Goal: Find contact information: Find contact information

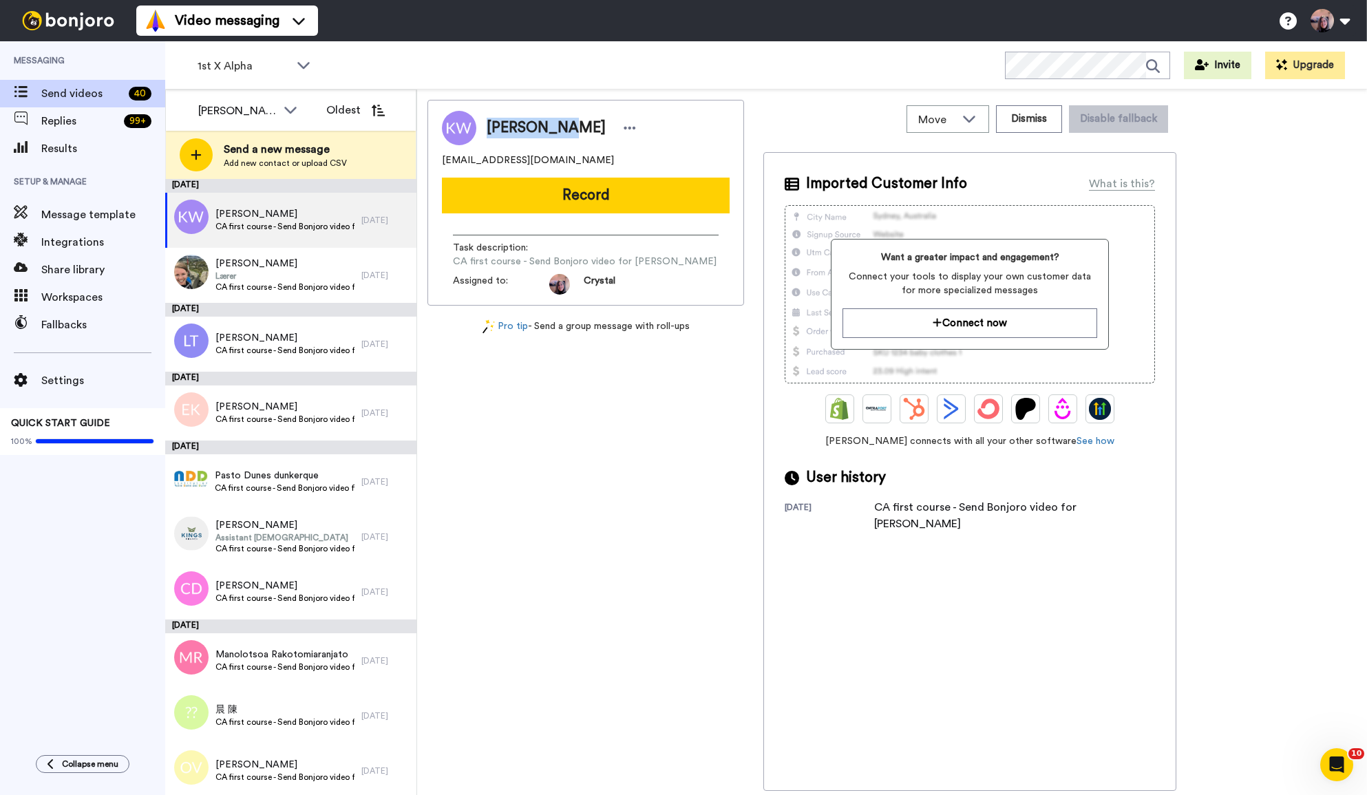
drag, startPoint x: 486, startPoint y: 129, endPoint x: 555, endPoint y: 129, distance: 68.9
click at [558, 130] on span "[PERSON_NAME]" at bounding box center [546, 128] width 119 height 21
copy span "[PERSON_NAME]"
click at [1027, 123] on button "Dismiss" at bounding box center [1029, 119] width 66 height 28
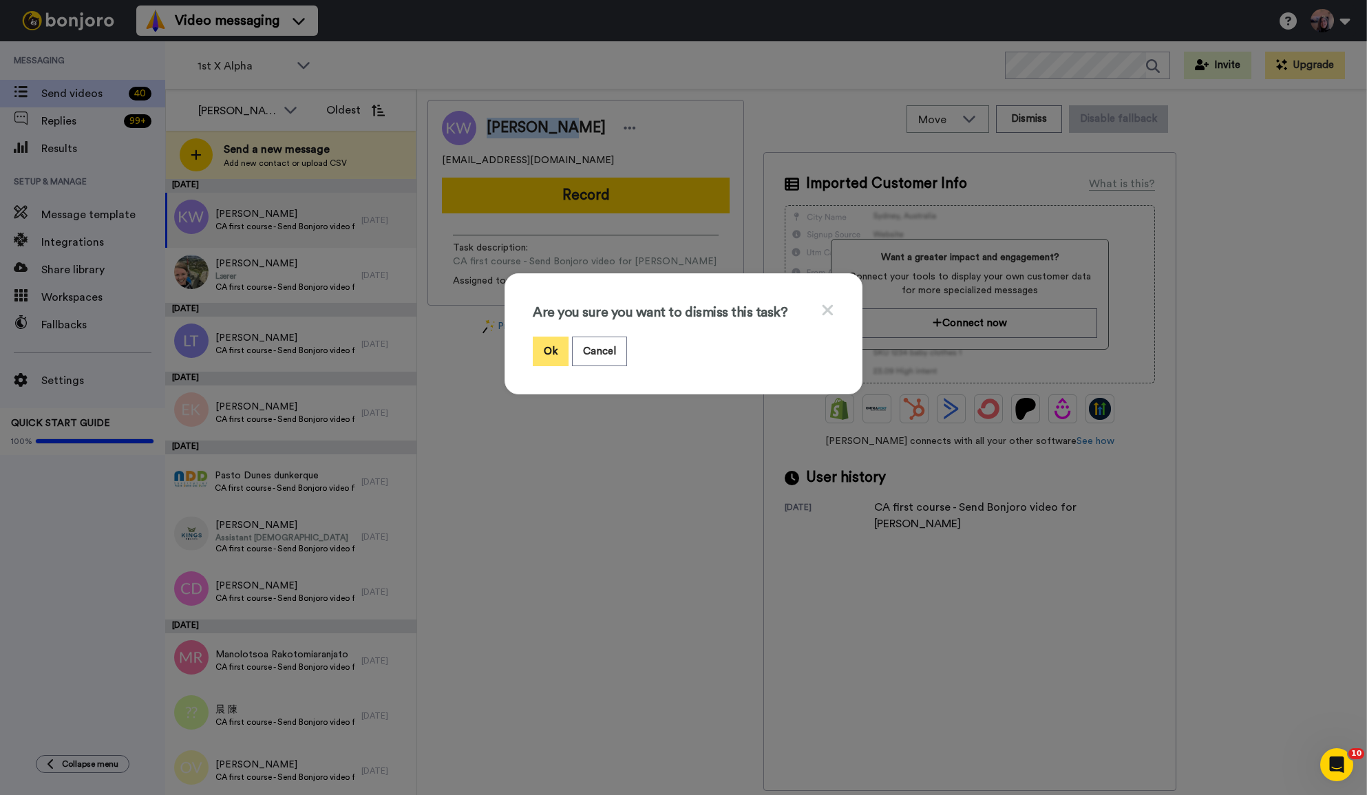
click at [553, 346] on button "Ok" at bounding box center [551, 352] width 36 height 30
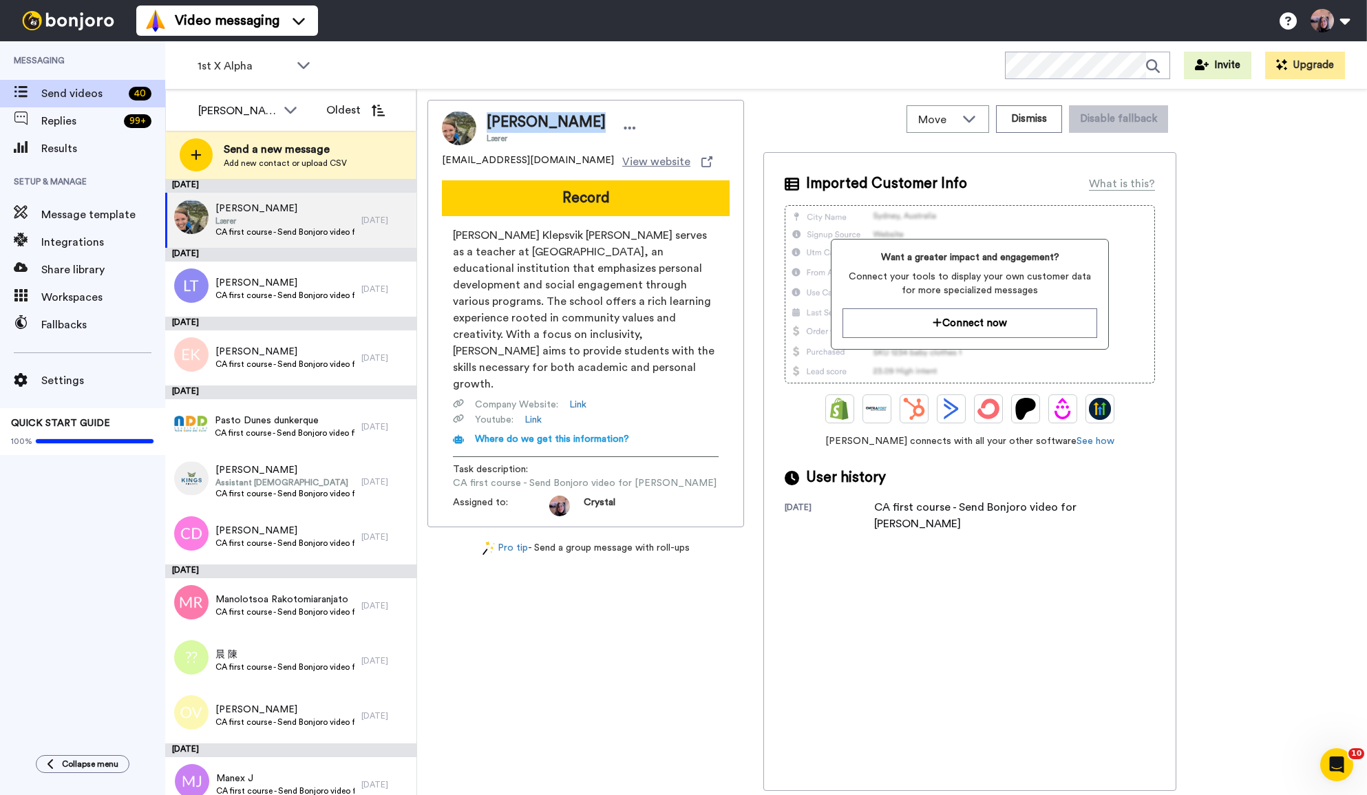
drag, startPoint x: 488, startPoint y: 120, endPoint x: 573, endPoint y: 121, distance: 84.7
click at [573, 121] on div "[PERSON_NAME] Lærer" at bounding box center [564, 128] width 154 height 32
copy span "[PERSON_NAME]"
click at [1036, 119] on button "Dismiss" at bounding box center [1029, 119] width 66 height 28
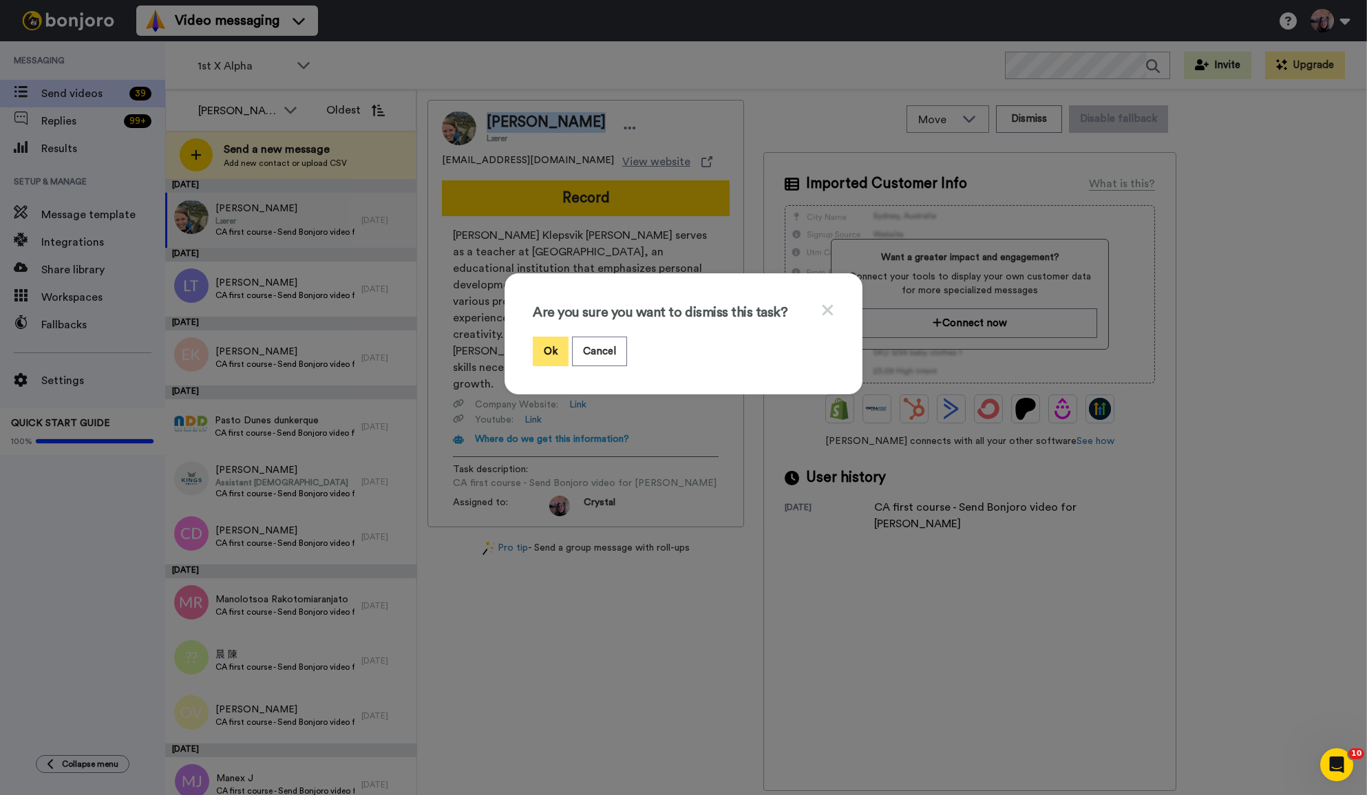
click at [549, 352] on button "Ok" at bounding box center [551, 352] width 36 height 30
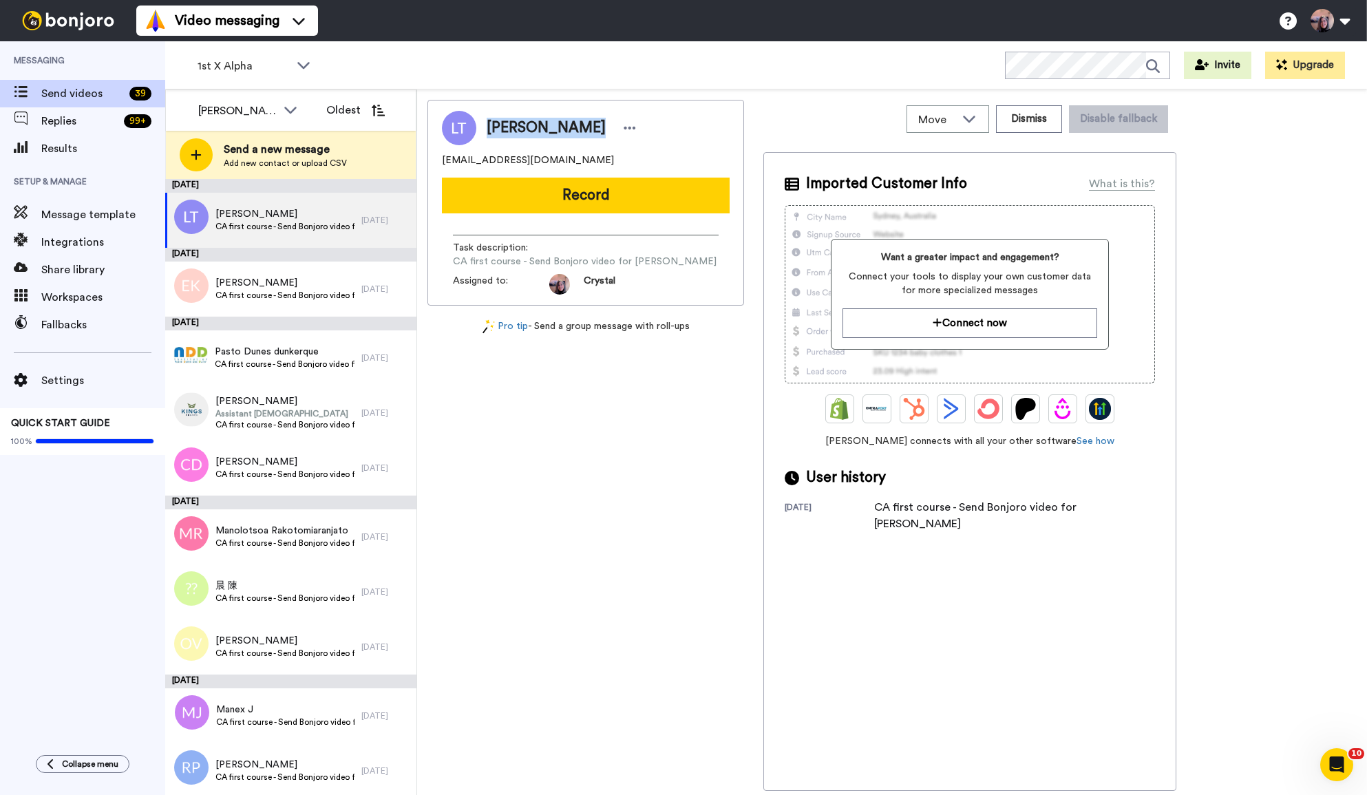
drag, startPoint x: 488, startPoint y: 128, endPoint x: 575, endPoint y: 129, distance: 86.8
click at [587, 130] on div "[PERSON_NAME]" at bounding box center [564, 128] width 154 height 21
copy span "[PERSON_NAME]"
click at [1027, 114] on button "Dismiss" at bounding box center [1029, 119] width 66 height 28
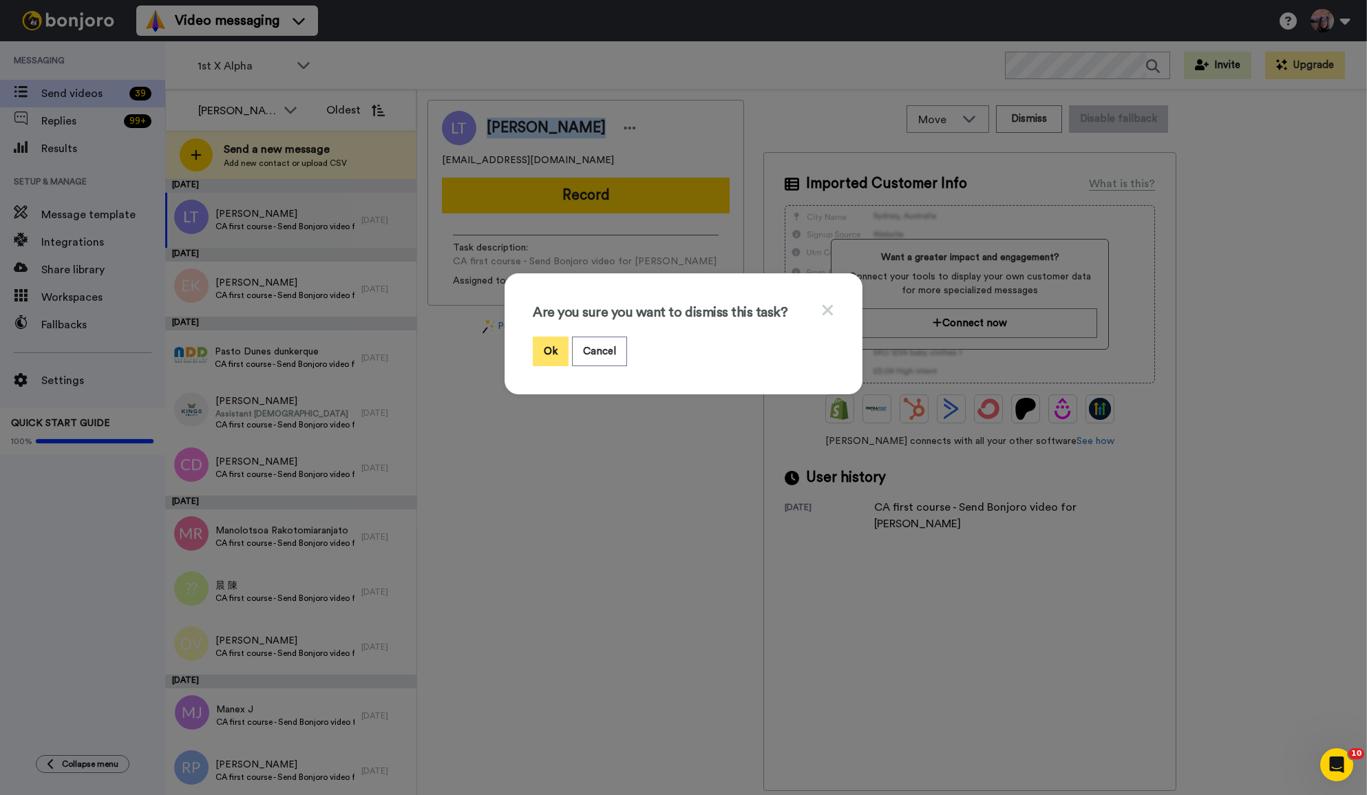
click at [548, 352] on button "Ok" at bounding box center [551, 352] width 36 height 30
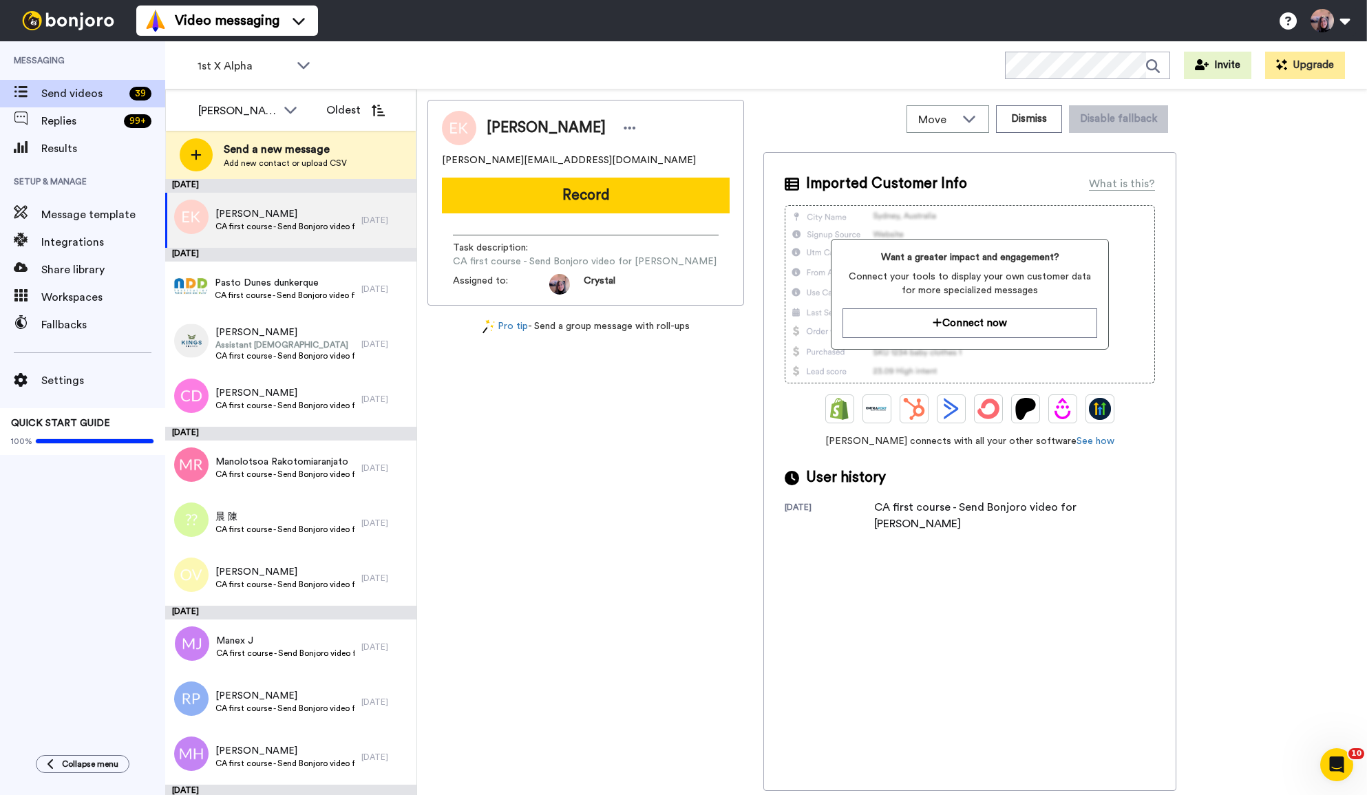
drag, startPoint x: 488, startPoint y: 125, endPoint x: 610, endPoint y: 129, distance: 122.0
click at [610, 129] on div "[PERSON_NAME]" at bounding box center [564, 128] width 154 height 21
copy span "[PERSON_NAME]"
click at [1040, 116] on button "Dismiss" at bounding box center [1029, 119] width 66 height 28
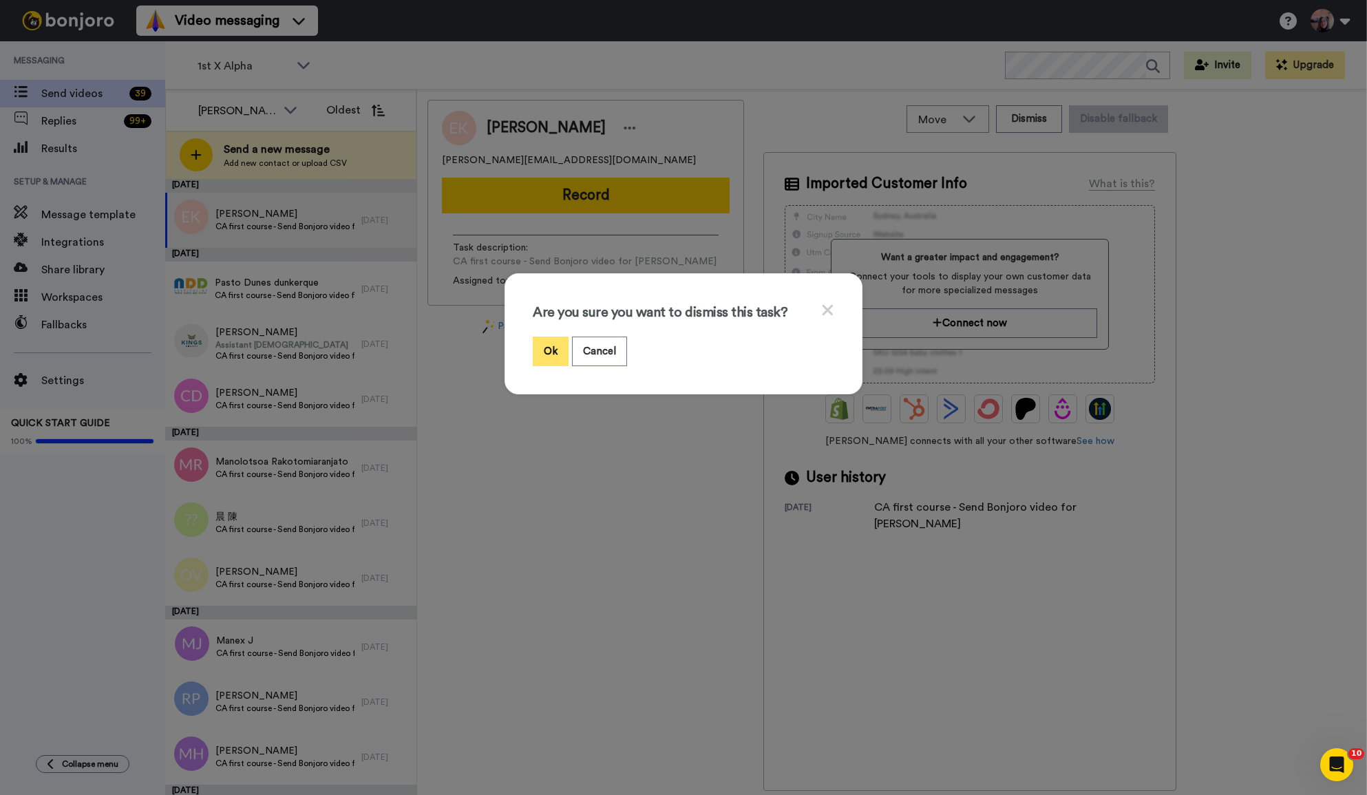
click at [555, 357] on button "Ok" at bounding box center [551, 352] width 36 height 30
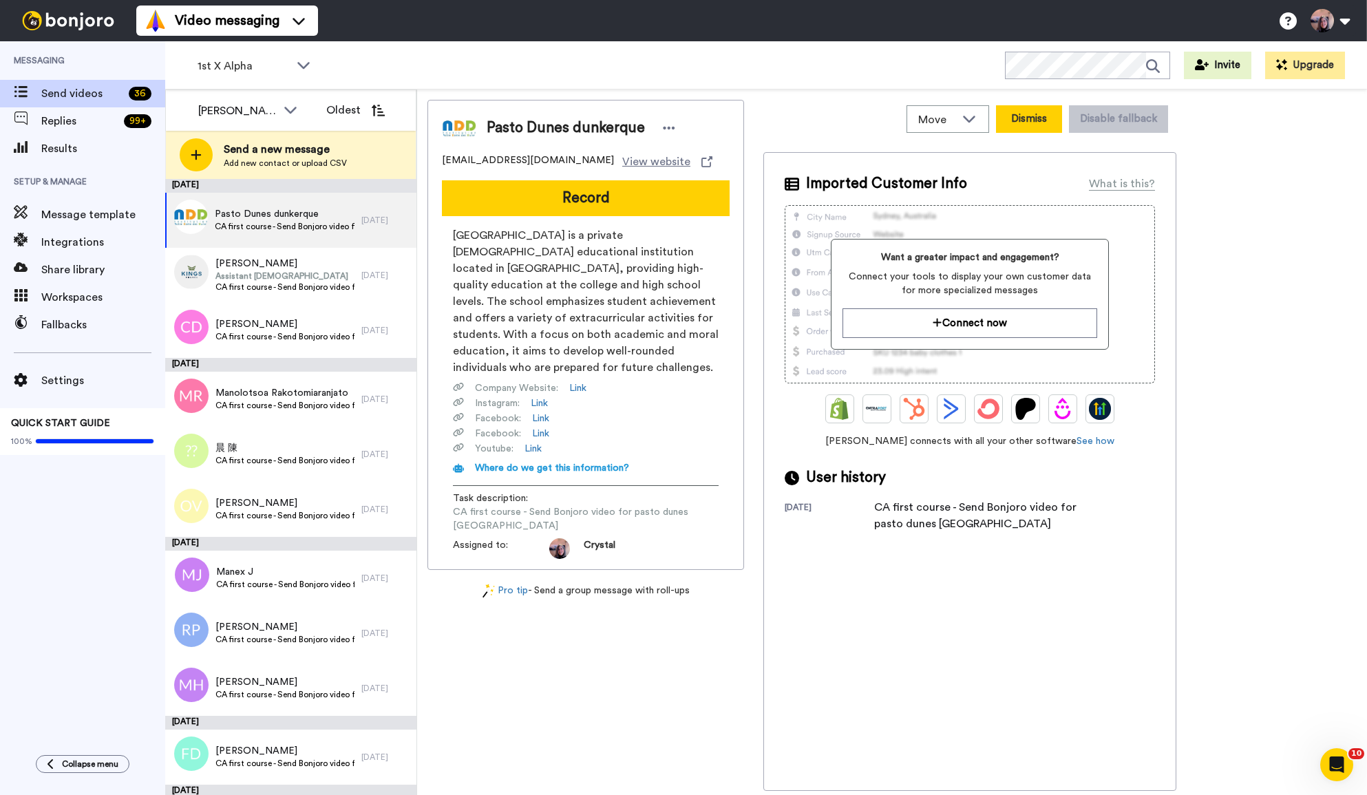
click at [1029, 116] on button "Dismiss" at bounding box center [1029, 119] width 66 height 28
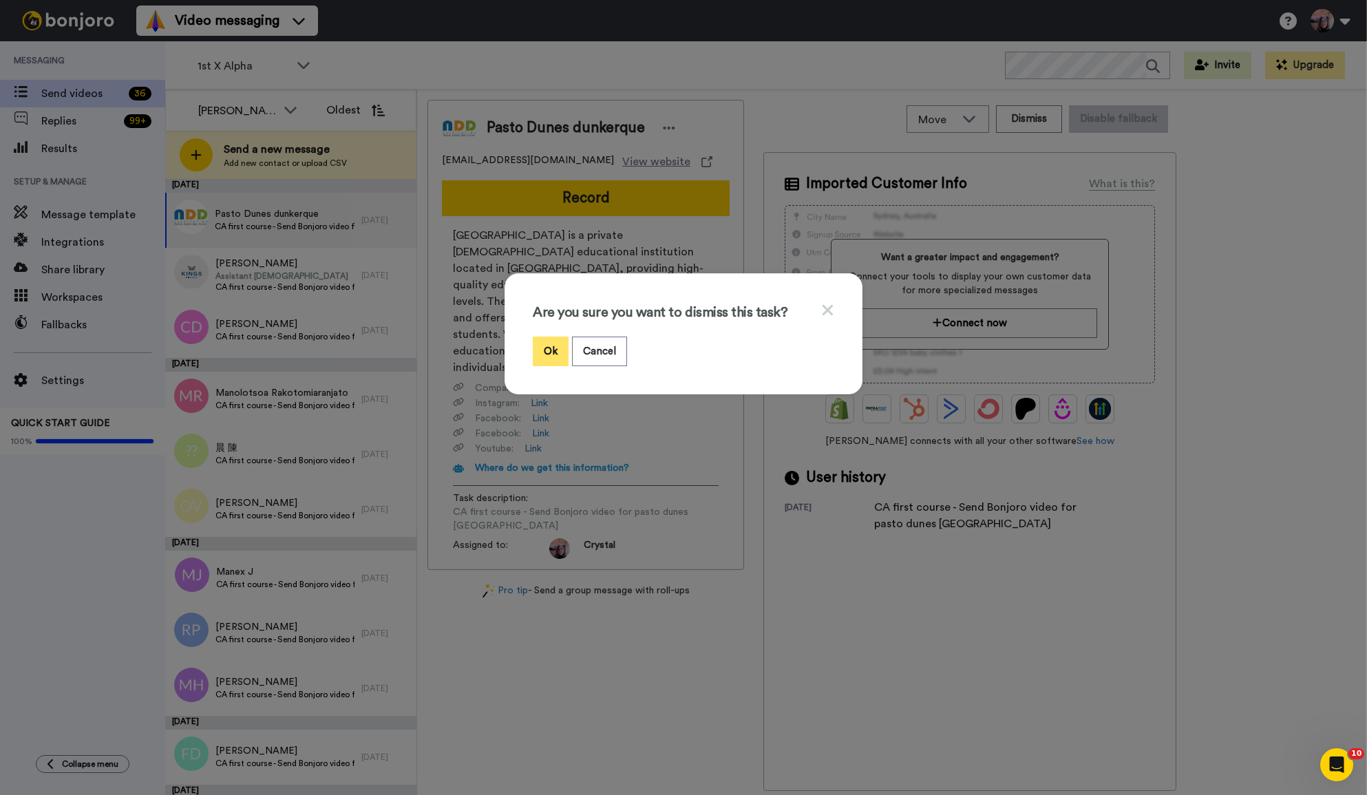
click at [541, 341] on button "Ok" at bounding box center [551, 352] width 36 height 30
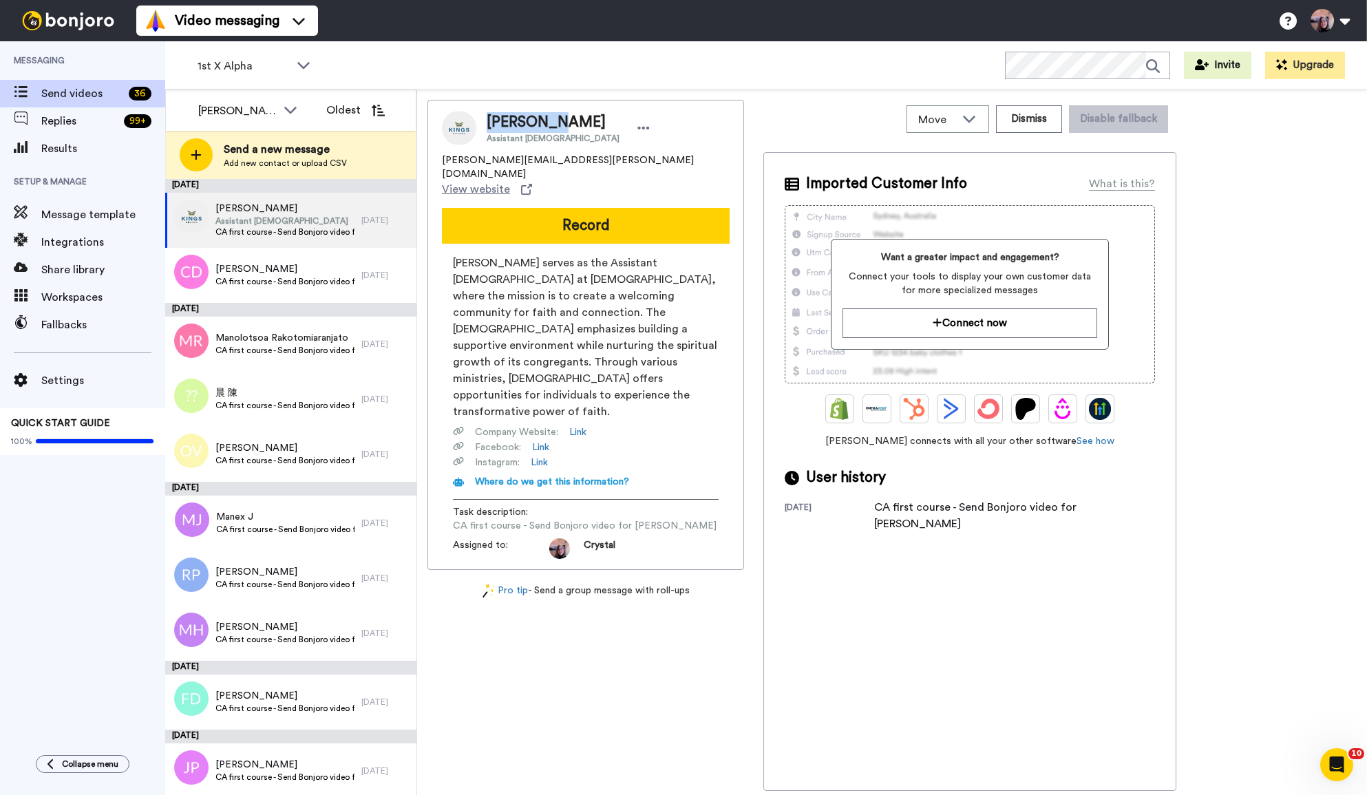
drag, startPoint x: 490, startPoint y: 120, endPoint x: 568, endPoint y: 125, distance: 78.6
click at [568, 125] on div "[PERSON_NAME] Assistant Pastor" at bounding box center [570, 128] width 167 height 32
copy span "[PERSON_NAME]"
click at [1025, 115] on button "Dismiss" at bounding box center [1029, 119] width 66 height 28
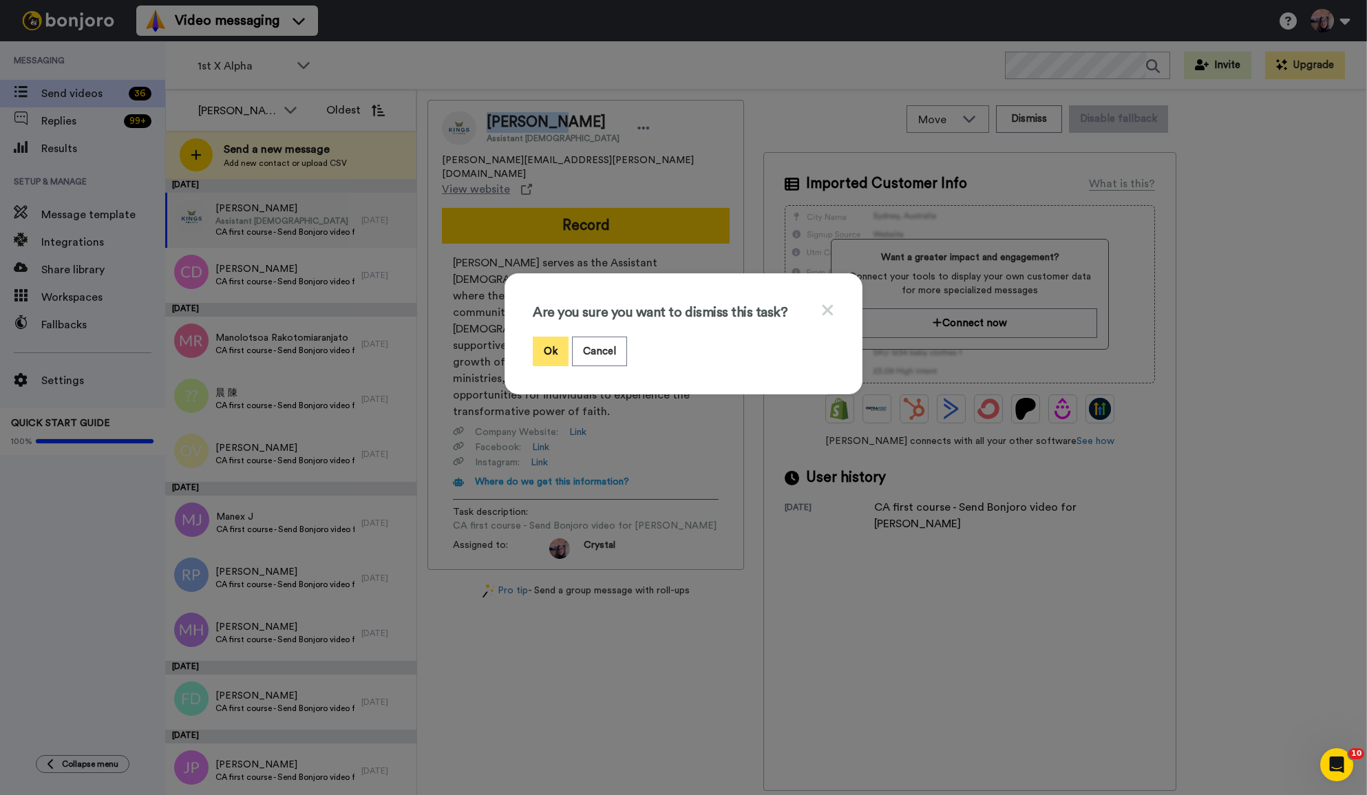
click at [551, 355] on button "Ok" at bounding box center [551, 352] width 36 height 30
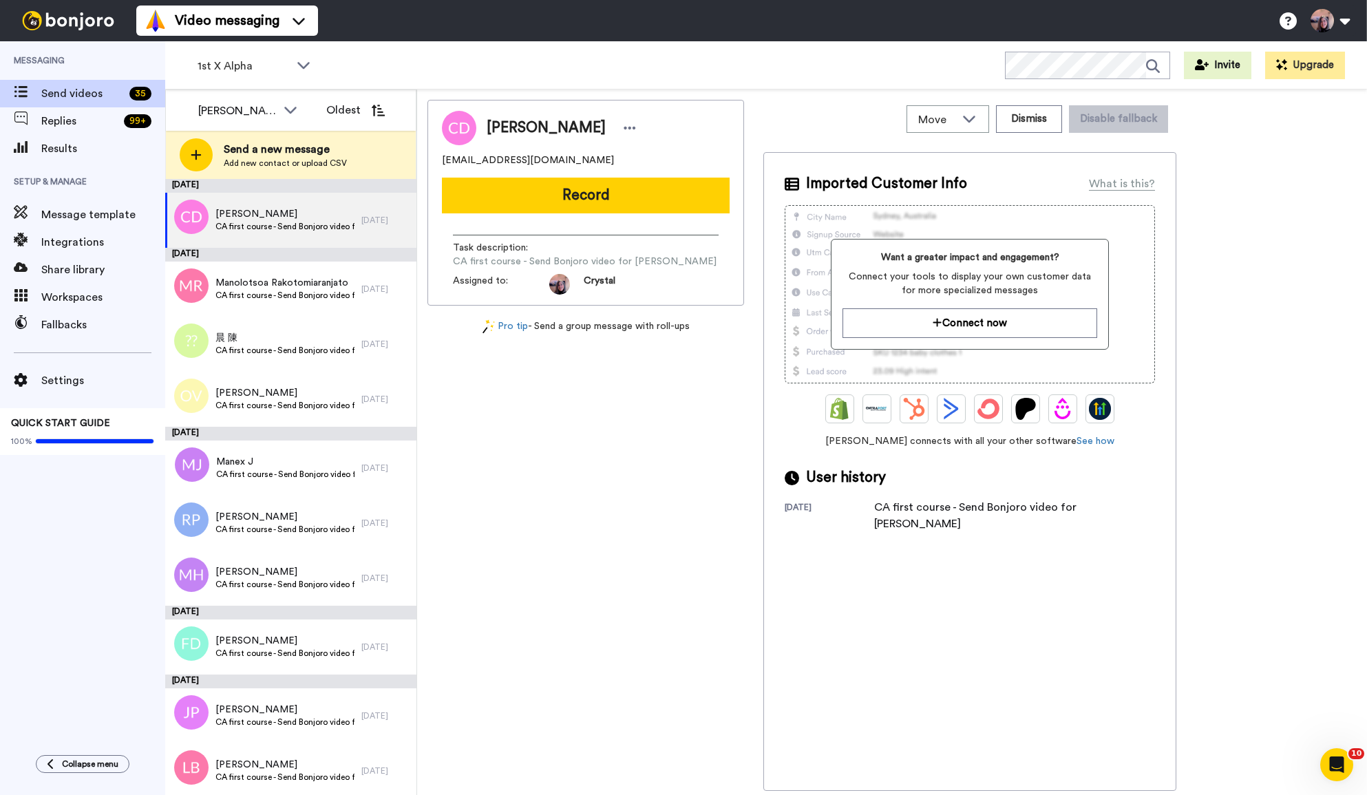
drag, startPoint x: 488, startPoint y: 126, endPoint x: 591, endPoint y: 136, distance: 103.1
click at [591, 136] on span "[PERSON_NAME]" at bounding box center [546, 128] width 119 height 21
copy span "[PERSON_NAME]"
